Goal: Task Accomplishment & Management: Complete application form

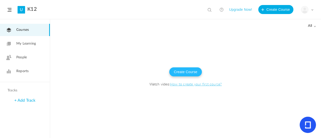
click at [188, 74] on button "Create Course" at bounding box center [186, 72] width 33 height 9
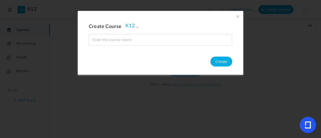
click at [165, 43] on input "name" at bounding box center [160, 39] width 143 height 11
type input "M"
type input "[GEOGRAPHIC_DATA]"
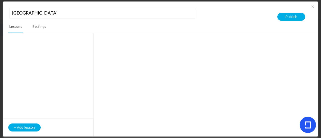
click at [222, 64] on div "+ Add lesson" at bounding box center [163, 85] width 310 height 104
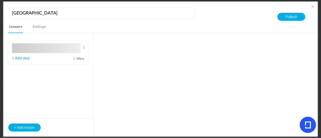
type input "Lesson 1"
type input "0"
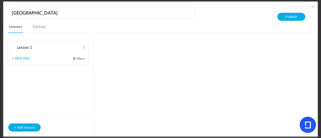
type input "Step 1"
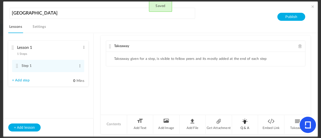
click at [246, 128] on li "Q & A" at bounding box center [245, 124] width 26 height 19
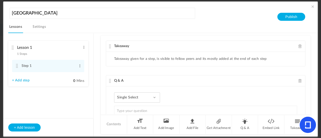
click at [47, 25] on link "Settings" at bounding box center [39, 29] width 15 height 10
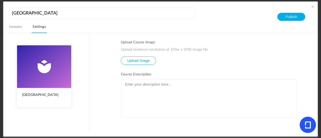
click at [312, 8] on span at bounding box center [313, 6] width 5 height 5
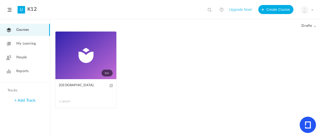
click at [24, 59] on span "People" at bounding box center [21, 57] width 11 height 5
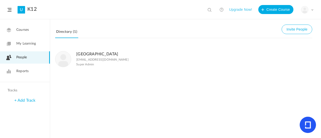
click at [29, 43] on span "My Learning" at bounding box center [26, 43] width 20 height 5
